Goal: Task Accomplishment & Management: Complete application form

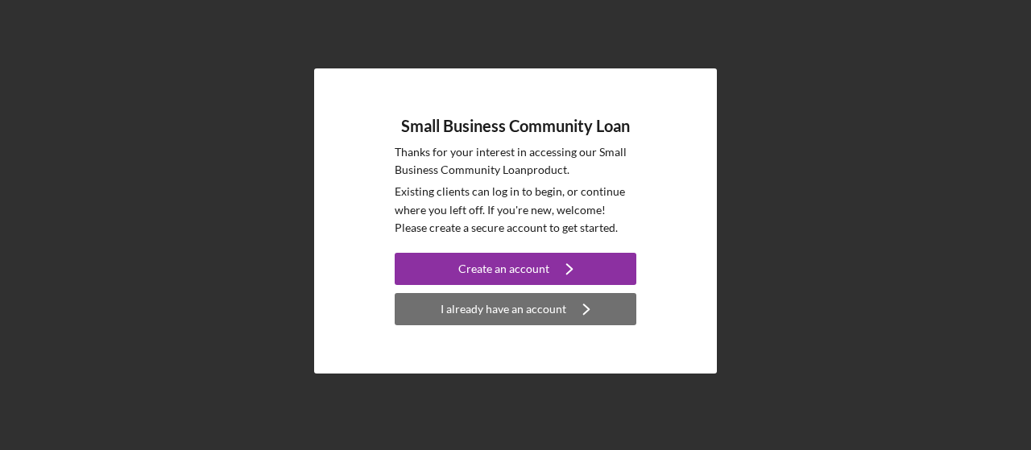
click at [478, 307] on div "I already have an account" at bounding box center [504, 309] width 126 height 32
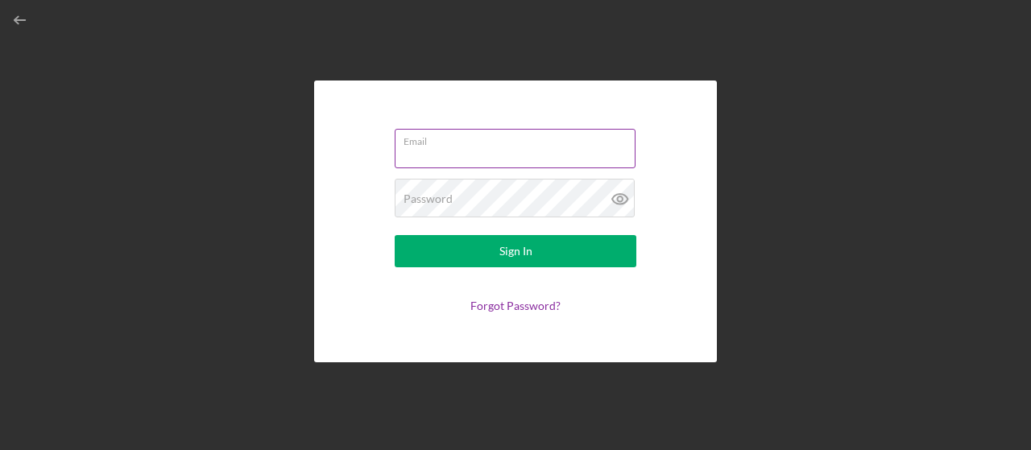
type input "w"
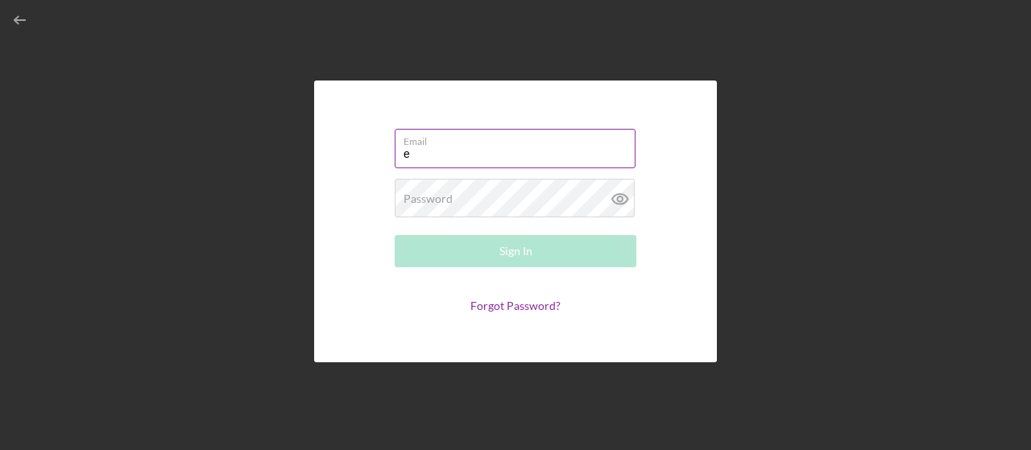
type input "[EMAIL_ADDRESS][DOMAIN_NAME]"
click at [524, 195] on div "Password Required" at bounding box center [516, 199] width 242 height 40
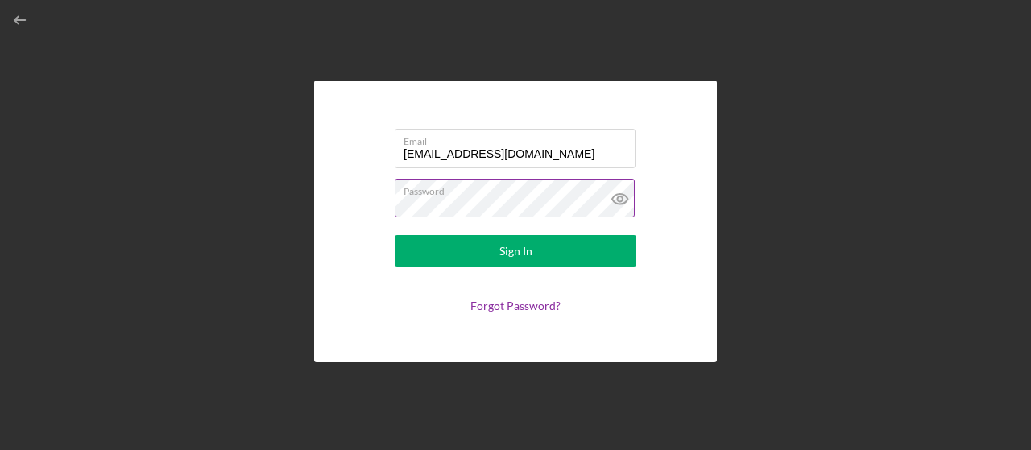
click at [395, 235] on button "Sign In" at bounding box center [516, 251] width 242 height 32
